Goal: Book appointment/travel/reservation

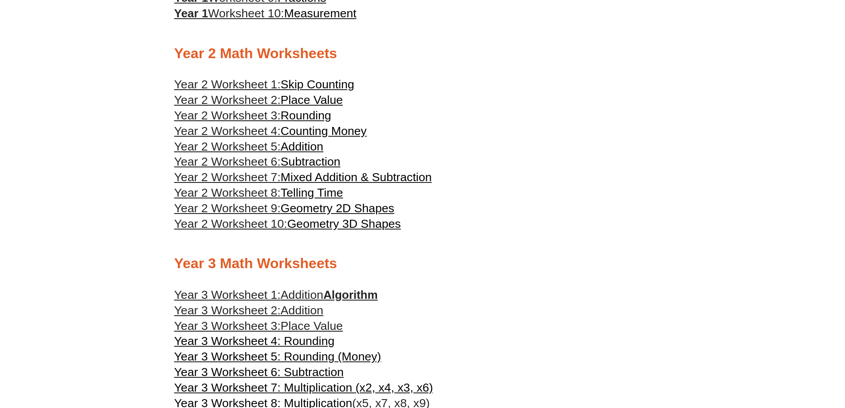
scroll to position [752, 0]
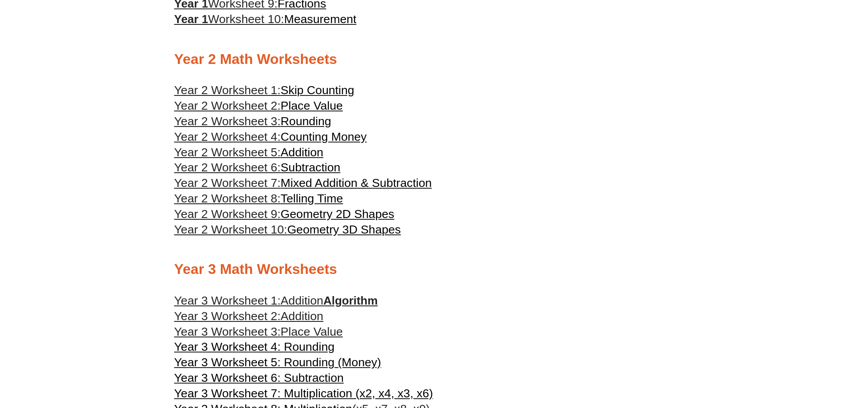
click at [259, 89] on span "Year 2 Worksheet 1:" at bounding box center [227, 89] width 106 height 13
click at [253, 104] on span "Year 2 Worksheet 2:" at bounding box center [227, 105] width 106 height 13
click at [252, 119] on span "Year 2 Worksheet 3:" at bounding box center [227, 120] width 106 height 13
click at [306, 138] on span "Counting Money" at bounding box center [324, 136] width 86 height 13
click at [263, 154] on span "Year 2 Worksheet 5:" at bounding box center [227, 151] width 106 height 13
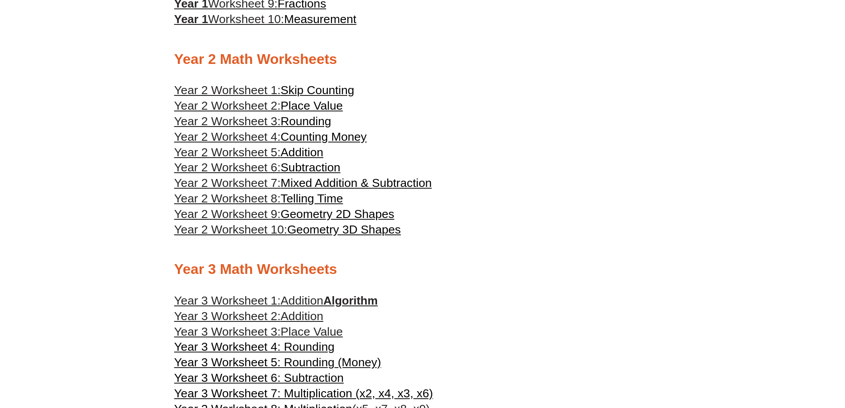
click at [278, 169] on span "Year 2 Worksheet 6:" at bounding box center [227, 167] width 106 height 13
click at [269, 182] on span "Year 2 Worksheet 7:" at bounding box center [227, 182] width 106 height 13
click at [262, 204] on span "Year 2 Worksheet 8:" at bounding box center [227, 198] width 106 height 13
click at [285, 216] on span "Geometry 2D Shapes" at bounding box center [338, 213] width 114 height 13
click at [255, 228] on span "Year 2 Worksheet 10:" at bounding box center [230, 229] width 113 height 13
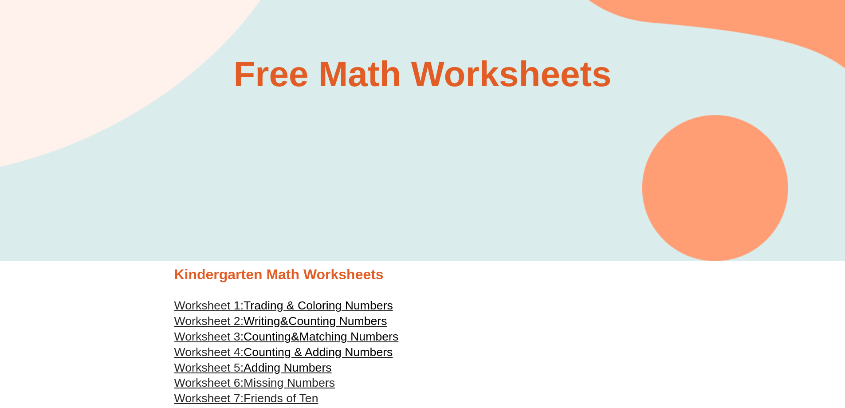
scroll to position [0, 0]
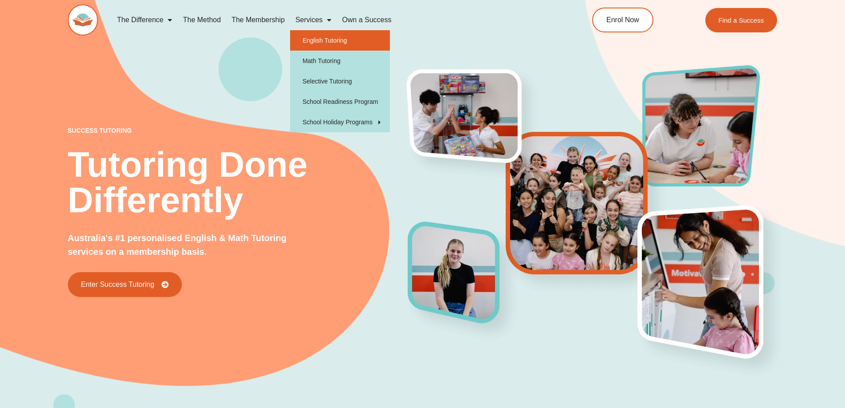
click at [314, 38] on link "English Tutoring" at bounding box center [340, 40] width 100 height 20
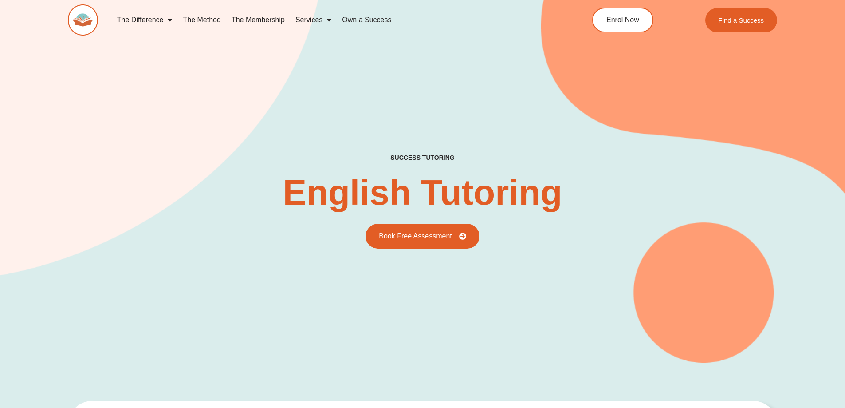
type input "*"
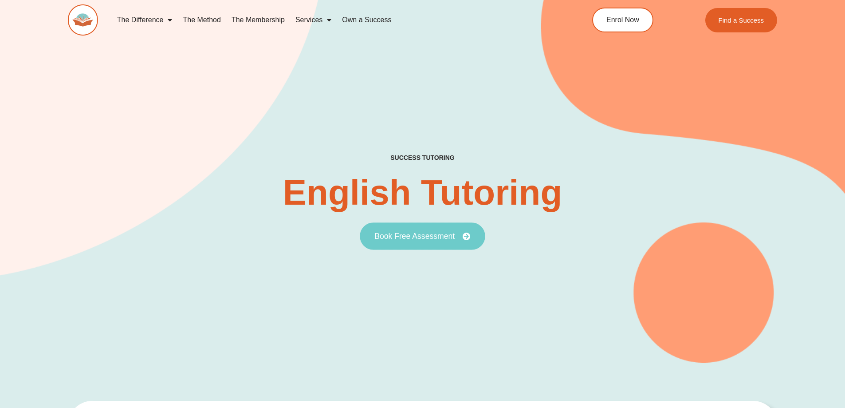
click at [402, 237] on span "Book Free Assessment" at bounding box center [414, 236] width 80 height 8
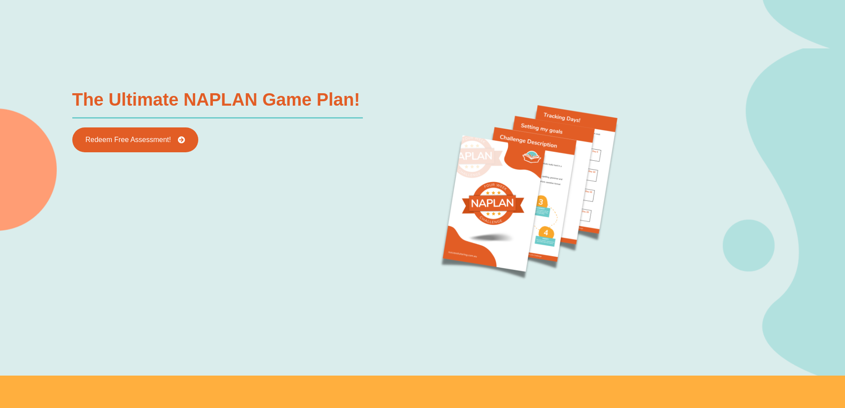
scroll to position [1020, 0]
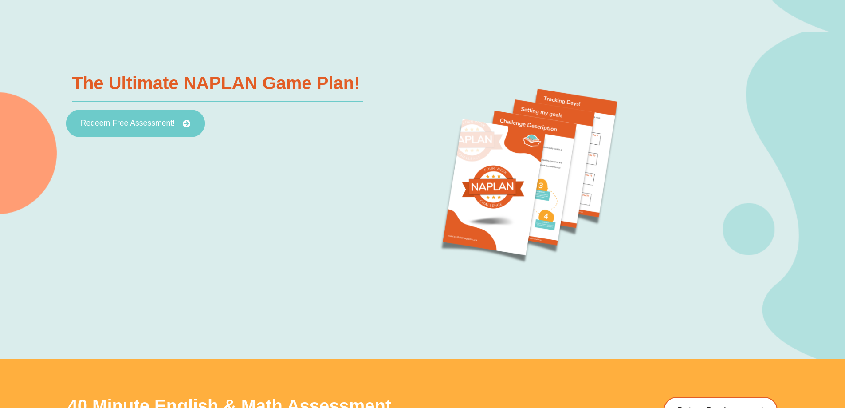
click at [121, 124] on span "Redeem Free Assessment!" at bounding box center [127, 124] width 94 height 8
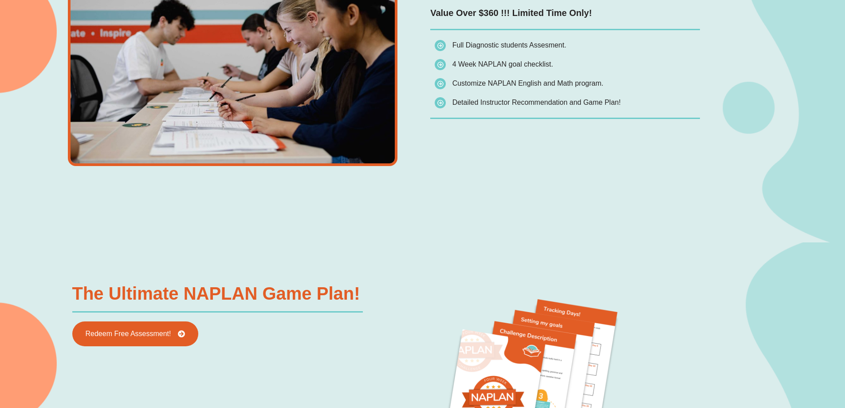
scroll to position [887, 0]
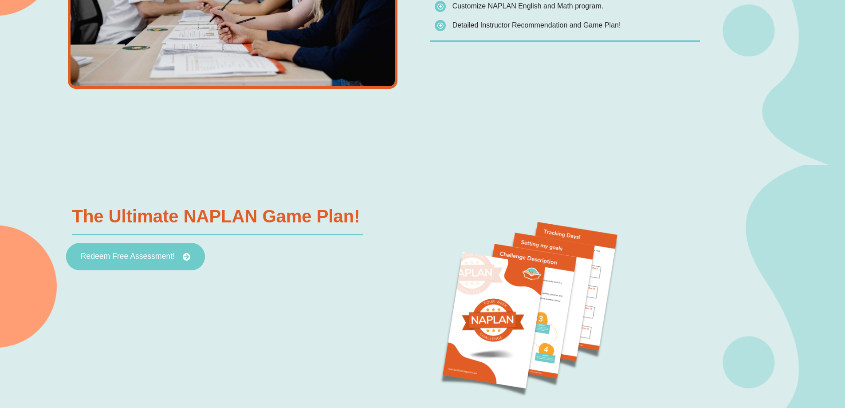
click at [137, 259] on span "Redeem Free Assessment!" at bounding box center [127, 257] width 94 height 8
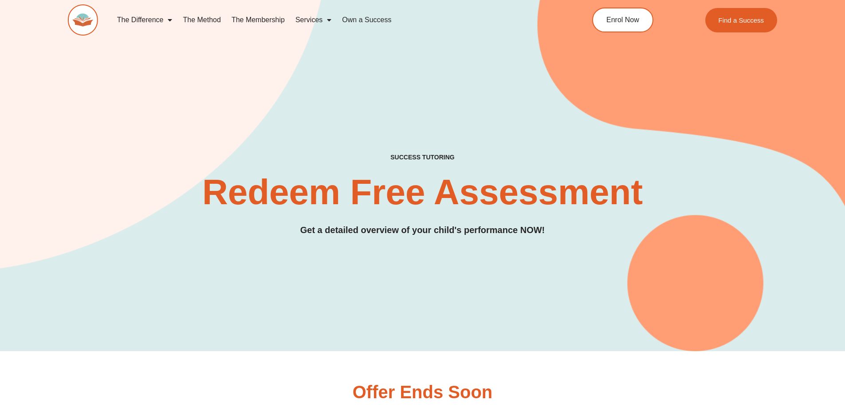
click at [368, 235] on h3 "Get a detailed overview of your child's performance NOW!" at bounding box center [422, 230] width 709 height 14
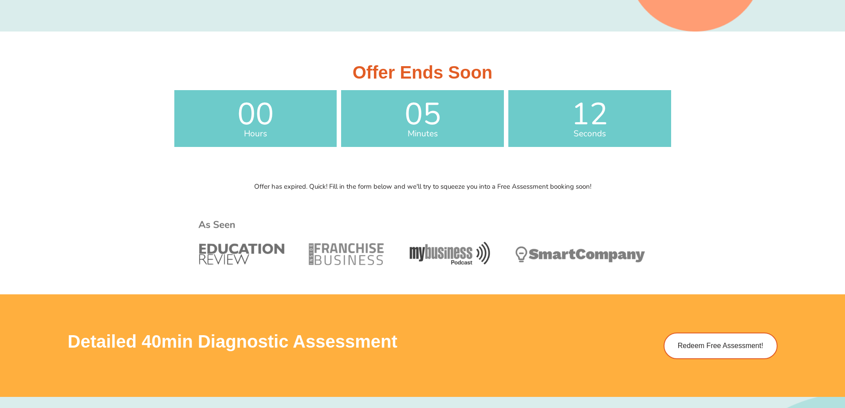
scroll to position [399, 0]
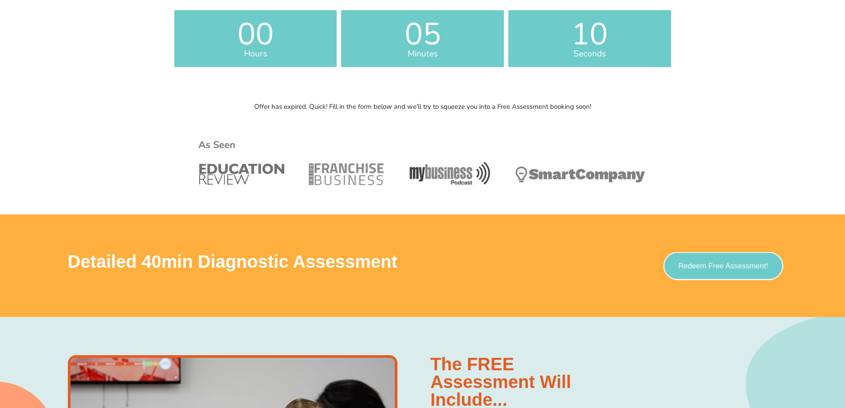
click at [734, 265] on span "Redeem Free Assessment!" at bounding box center [723, 266] width 90 height 8
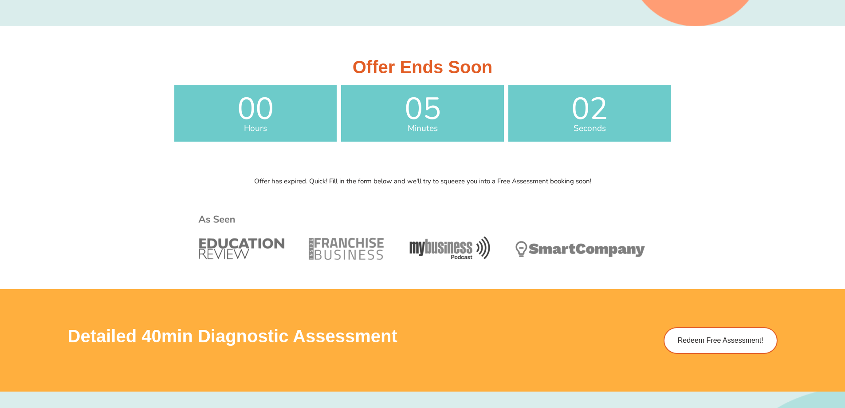
scroll to position [310, 0]
